Goal: Information Seeking & Learning: Learn about a topic

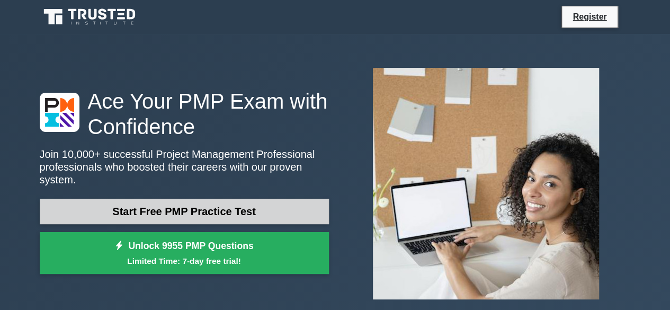
click at [210, 201] on link "Start Free PMP Practice Test" at bounding box center [184, 211] width 289 height 25
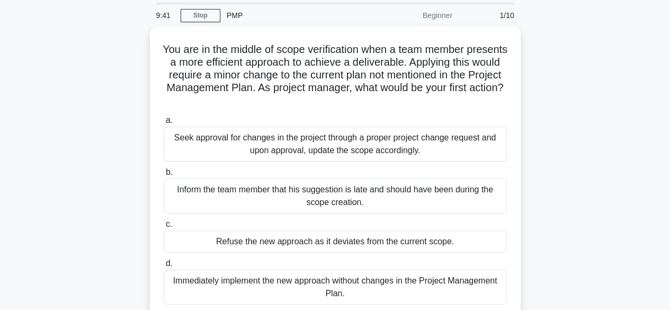
scroll to position [106, 0]
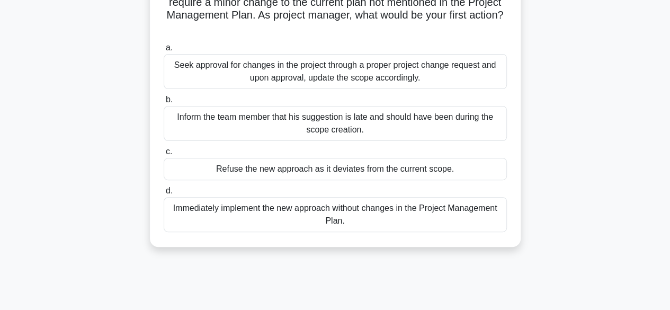
click at [341, 76] on div "Seek approval for changes in the project through a proper project change reques…" at bounding box center [335, 71] width 343 height 35
click at [164, 51] on input "a. Seek approval for changes in the project through a proper project change req…" at bounding box center [164, 47] width 0 height 7
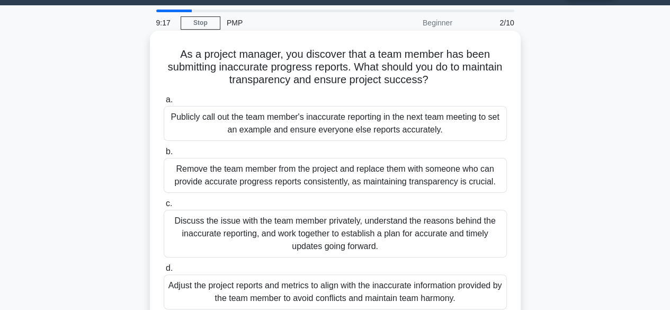
scroll to position [53, 0]
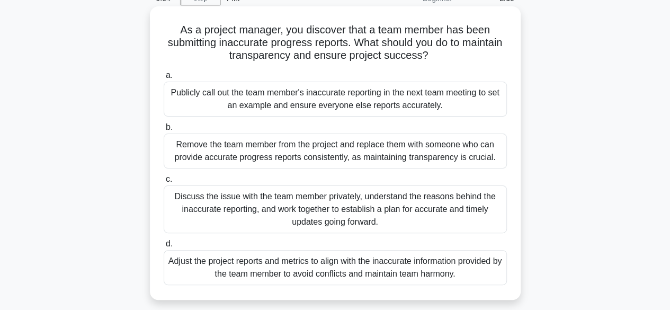
click at [319, 201] on div "Discuss the issue with the team member privately, understand the reasons behind…" at bounding box center [335, 209] width 343 height 48
click at [164, 183] on input "c. Discuss the issue with the team member privately, understand the reasons beh…" at bounding box center [164, 179] width 0 height 7
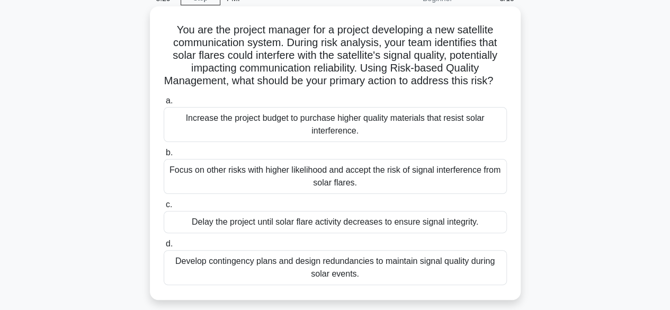
click at [336, 280] on div "Develop contingency plans and design redundancies to maintain signal quality du…" at bounding box center [335, 267] width 343 height 35
click at [164, 247] on input "d. Develop contingency plans and design redundancies to maintain signal quality…" at bounding box center [164, 243] width 0 height 7
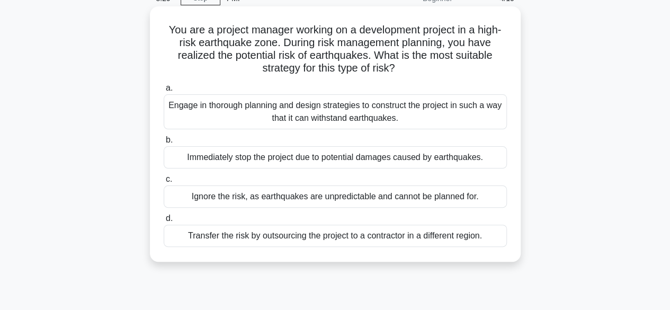
scroll to position [0, 0]
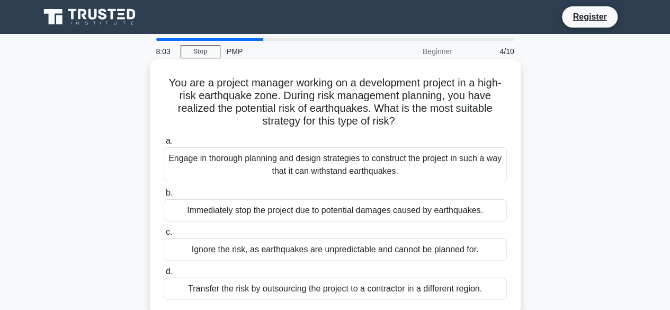
click at [391, 156] on div "Engage in thorough planning and design strategies to construct the project in s…" at bounding box center [335, 164] width 343 height 35
click at [164, 145] on input "a. Engage in thorough planning and design strategies to construct the project i…" at bounding box center [164, 141] width 0 height 7
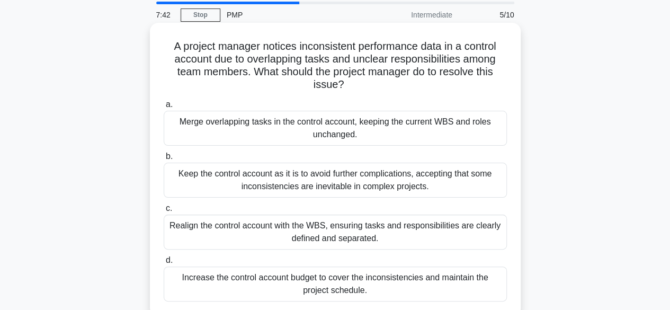
scroll to position [53, 0]
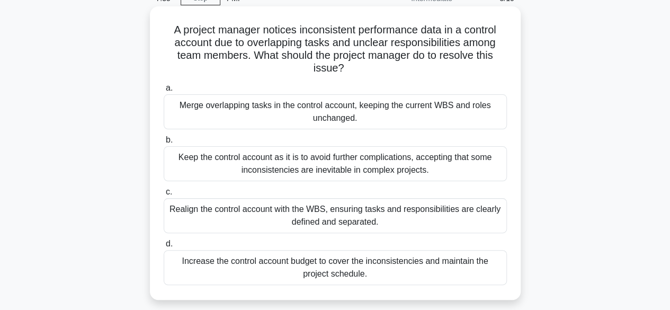
click at [398, 216] on div "Realign the control account with the WBS, ensuring tasks and responsibilities a…" at bounding box center [335, 215] width 343 height 35
click at [164, 195] on input "c. Realign the control account with the WBS, ensuring tasks and responsibilitie…" at bounding box center [164, 192] width 0 height 7
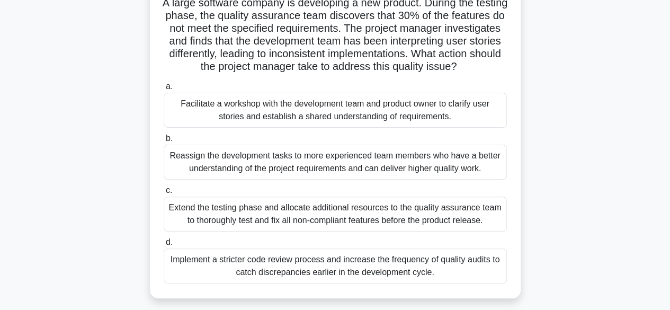
scroll to position [106, 0]
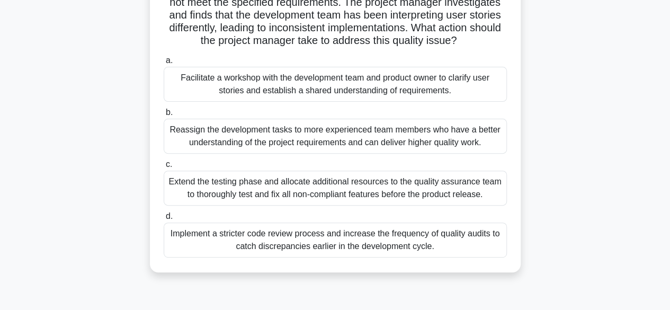
click at [312, 84] on div "Facilitate a workshop with the development team and product owner to clarify us…" at bounding box center [335, 84] width 343 height 35
click at [164, 64] on input "a. Facilitate a workshop with the development team and product owner to clarify…" at bounding box center [164, 60] width 0 height 7
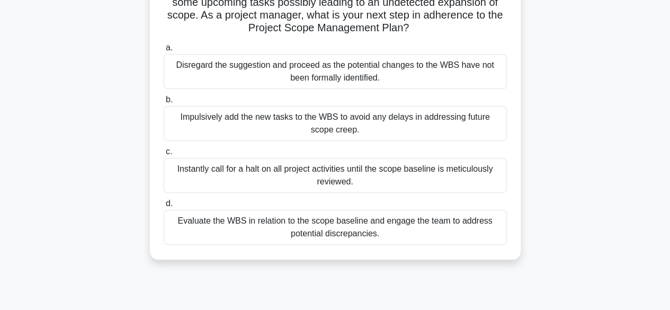
click at [336, 223] on div "Evaluate the WBS in relation to the scope baseline and engage the team to addre…" at bounding box center [335, 227] width 343 height 35
click at [164, 207] on input "d. Evaluate the WBS in relation to the scope baseline and engage the team to ad…" at bounding box center [164, 203] width 0 height 7
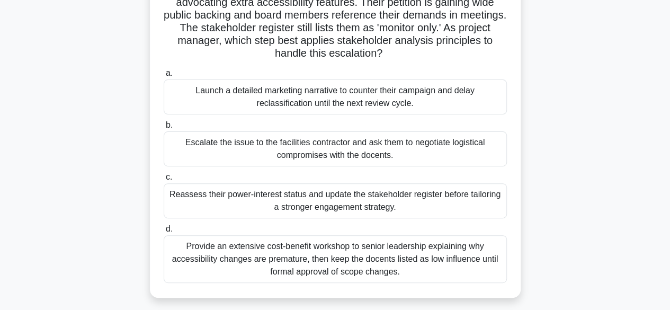
click at [332, 200] on div "Reassess their power-interest status and update the stakeholder register before…" at bounding box center [335, 200] width 343 height 35
click at [164, 181] on input "c. Reassess their power-interest status and update the stakeholder register bef…" at bounding box center [164, 177] width 0 height 7
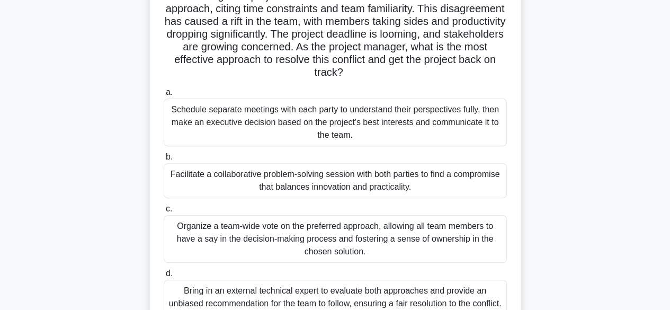
scroll to position [159, 0]
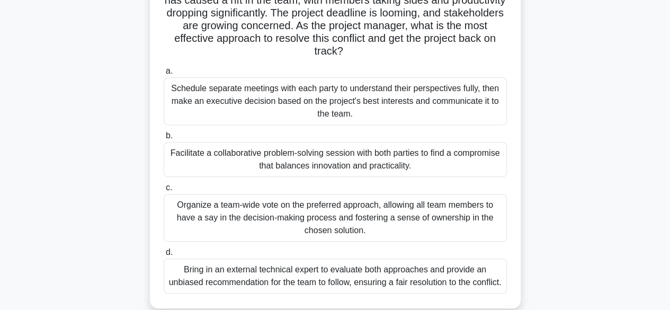
click at [339, 214] on div "Organize a team-wide vote on the preferred approach, allowing all team members …" at bounding box center [335, 218] width 343 height 48
click at [164, 191] on input "c. Organize a team-wide vote on the preferred approach, allowing all team membe…" at bounding box center [164, 187] width 0 height 7
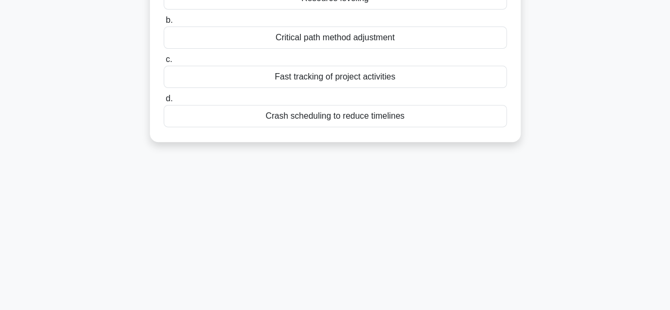
scroll to position [0, 0]
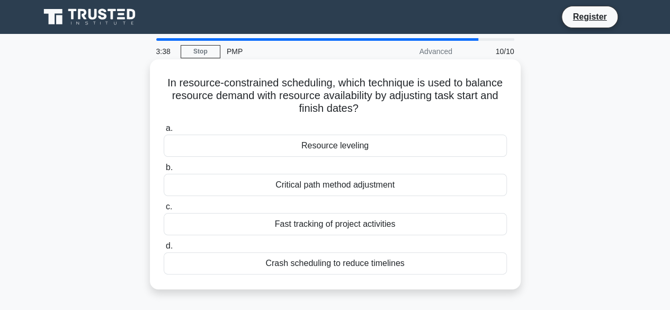
click at [338, 147] on div "Resource leveling" at bounding box center [335, 146] width 343 height 22
click at [164, 132] on input "a. Resource leveling" at bounding box center [164, 128] width 0 height 7
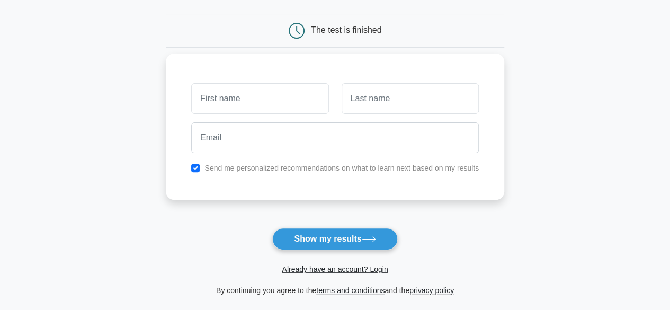
scroll to position [159, 0]
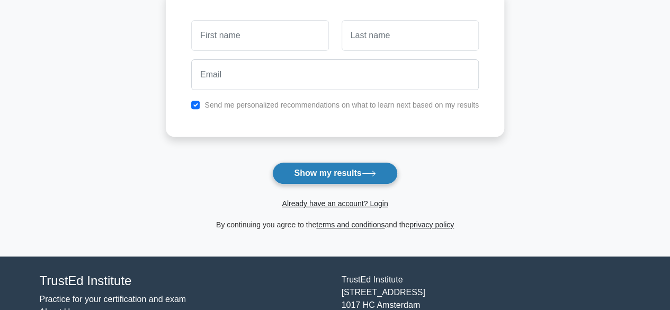
click at [377, 176] on button "Show my results" at bounding box center [334, 173] width 125 height 22
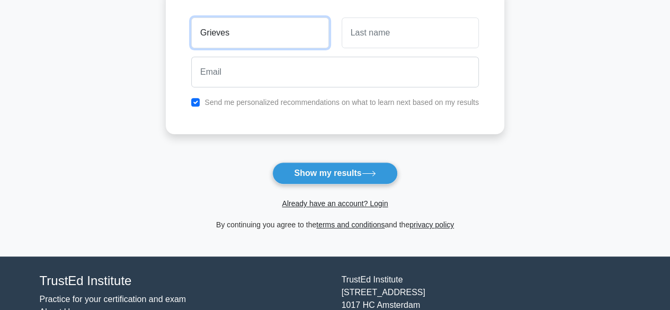
type input "Grieves"
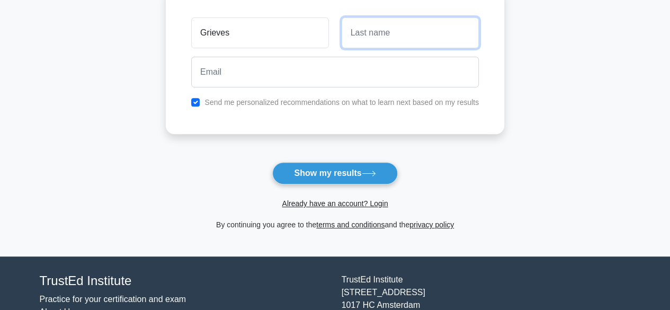
click at [403, 38] on input "text" at bounding box center [410, 32] width 137 height 31
type input "Mang'anda"
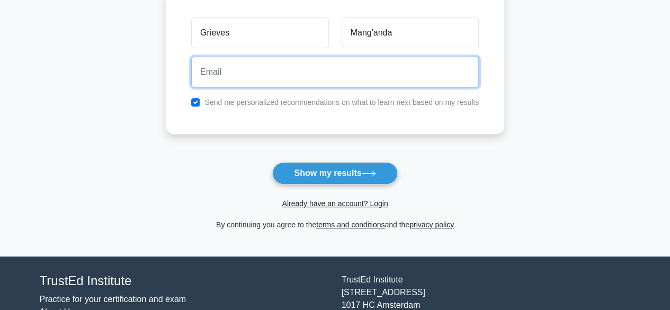
click at [407, 66] on input "email" at bounding box center [335, 72] width 288 height 31
type input "mgdjnr@gmail.com"
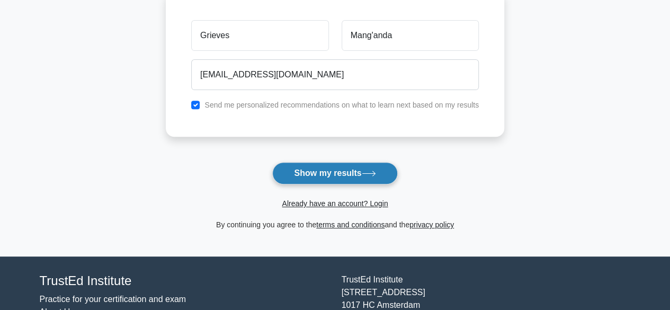
click at [352, 169] on button "Show my results" at bounding box center [334, 173] width 125 height 22
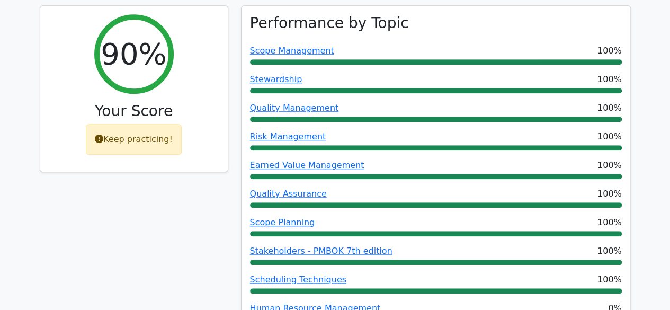
scroll to position [424, 0]
